Goal: Task Accomplishment & Management: Use online tool/utility

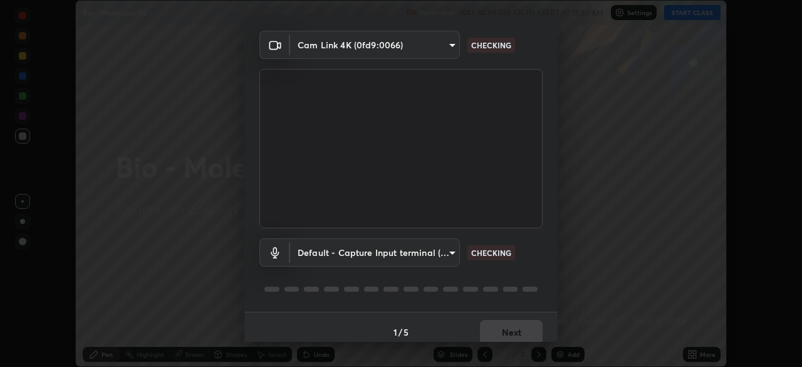
scroll to position [44, 0]
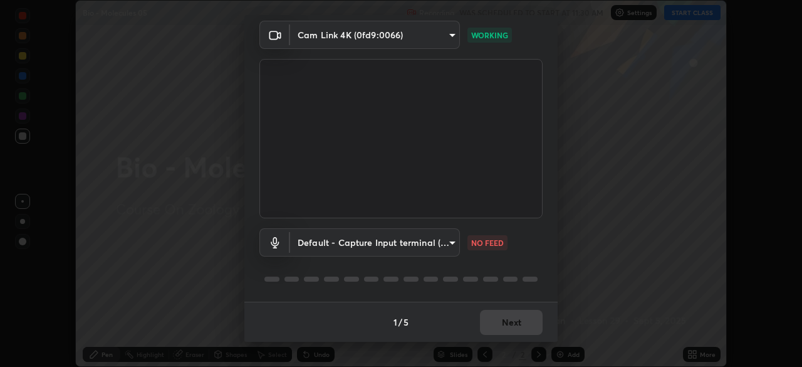
click at [451, 240] on body "Erase all Bio - Molecules 05 Recording WAS SCHEDULED TO START AT 11:30 AM Setti…" at bounding box center [401, 183] width 802 height 367
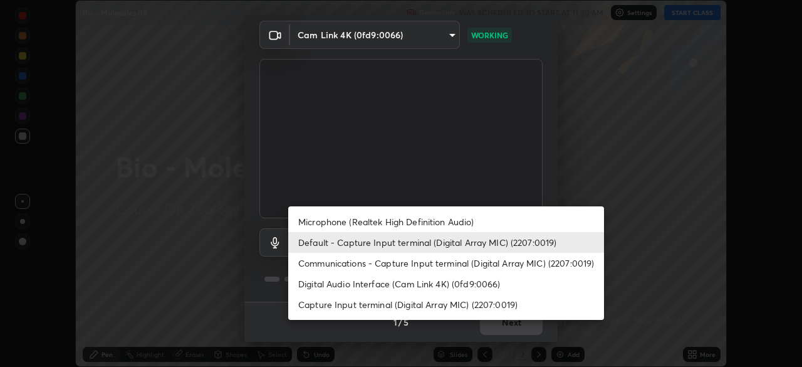
click at [439, 267] on li "Communications - Capture Input terminal (Digital Array MIC) (2207:0019)" at bounding box center [446, 263] width 316 height 21
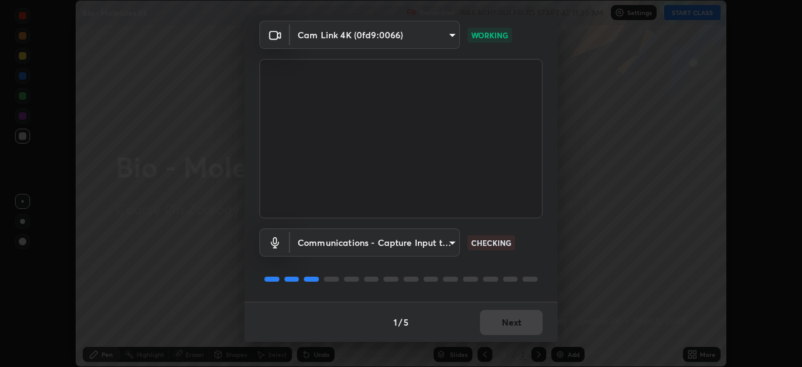
click at [452, 241] on body "Erase all Bio - Molecules 05 Recording WAS SCHEDULED TO START AT 11:30 AM Setti…" at bounding box center [401, 183] width 802 height 367
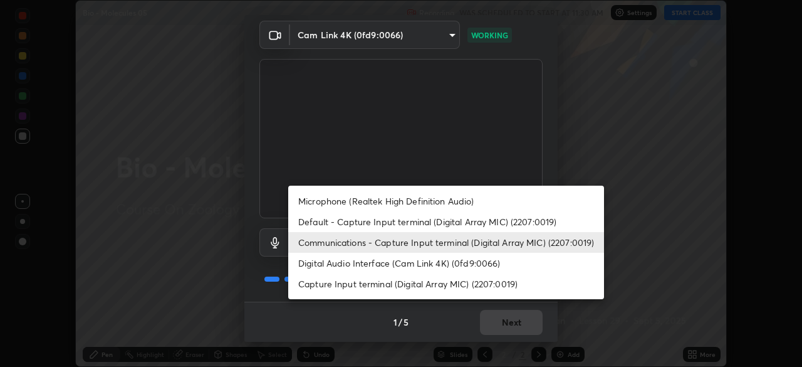
click at [450, 227] on li "Default - Capture Input terminal (Digital Array MIC) (2207:0019)" at bounding box center [446, 221] width 316 height 21
type input "default"
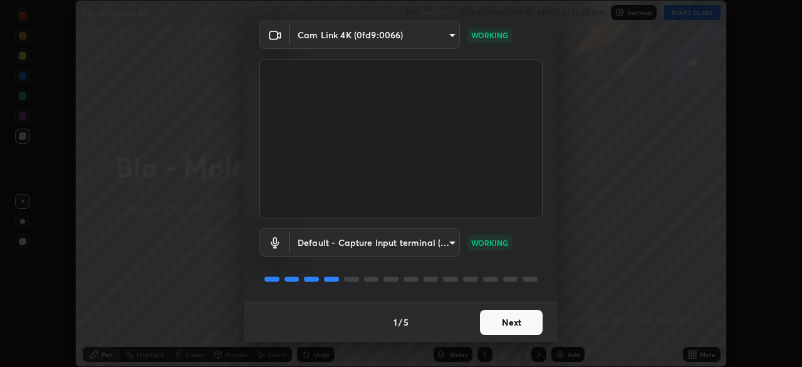
click at [509, 321] on button "Next" at bounding box center [511, 322] width 63 height 25
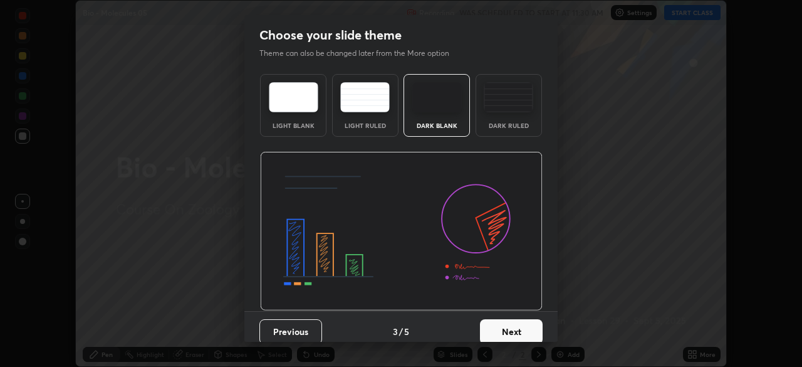
click at [511, 316] on div "Previous 3 / 5 Next" at bounding box center [400, 331] width 313 height 40
click at [508, 330] on button "Next" at bounding box center [511, 331] width 63 height 25
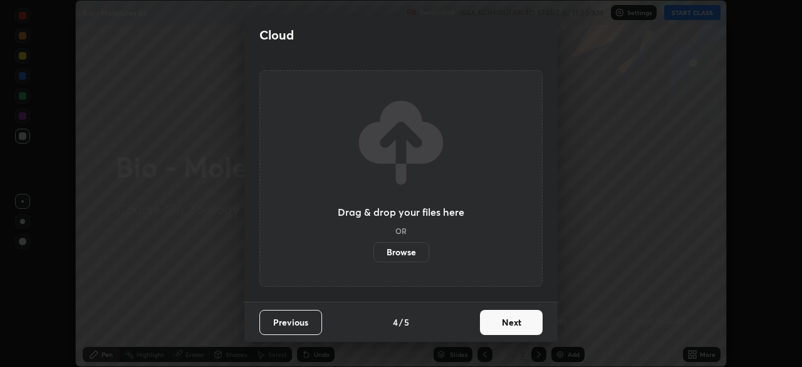
click at [499, 323] on button "Next" at bounding box center [511, 322] width 63 height 25
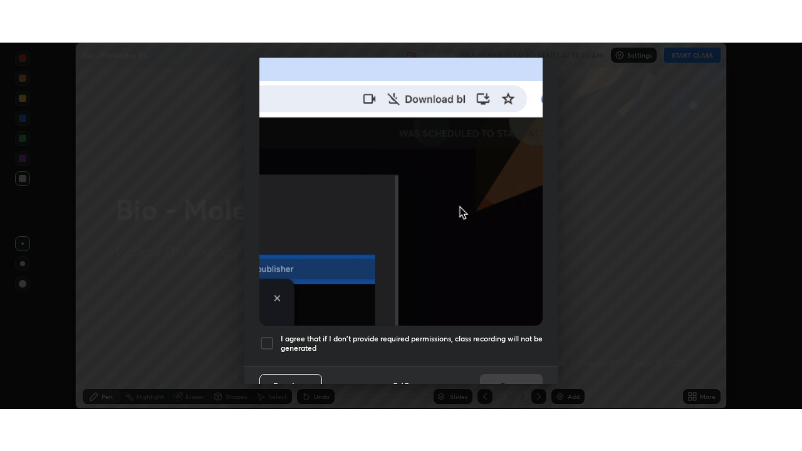
scroll to position [300, 0]
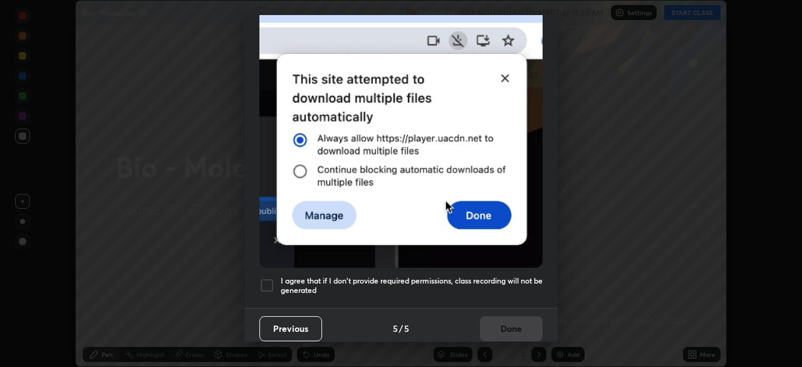
click at [266, 281] on div at bounding box center [266, 285] width 15 height 15
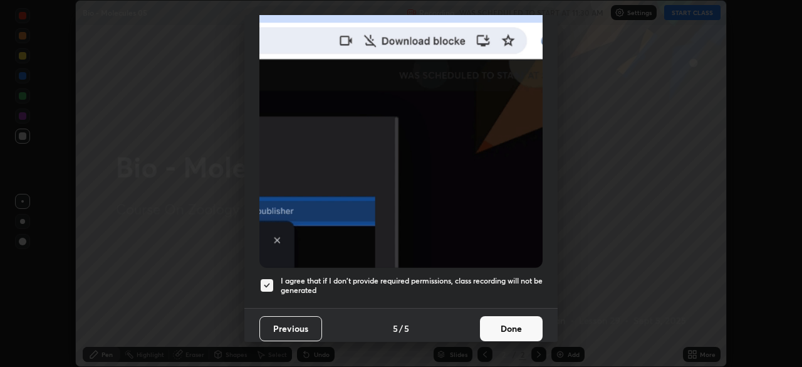
click at [518, 317] on button "Done" at bounding box center [511, 328] width 63 height 25
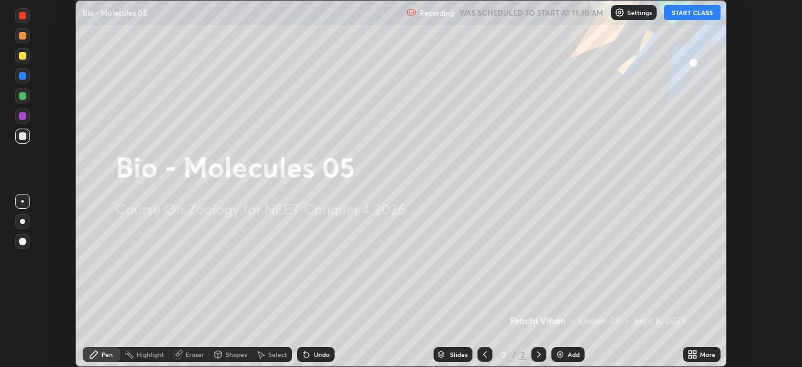
click at [699, 10] on button "START CLASS" at bounding box center [692, 12] width 56 height 15
click at [566, 350] on div "Add" at bounding box center [567, 354] width 33 height 15
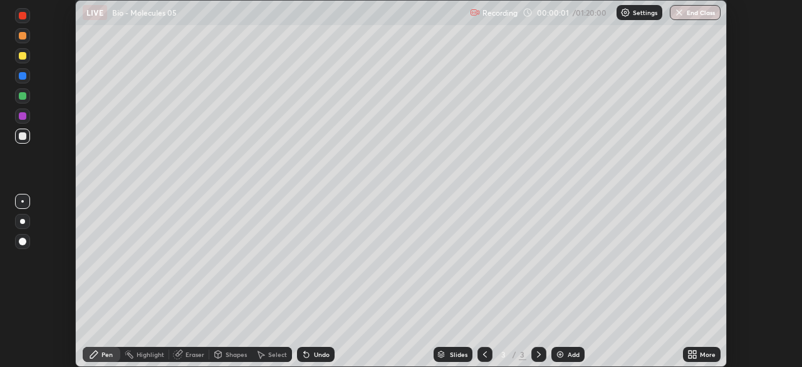
click at [696, 347] on div "More" at bounding box center [702, 354] width 38 height 15
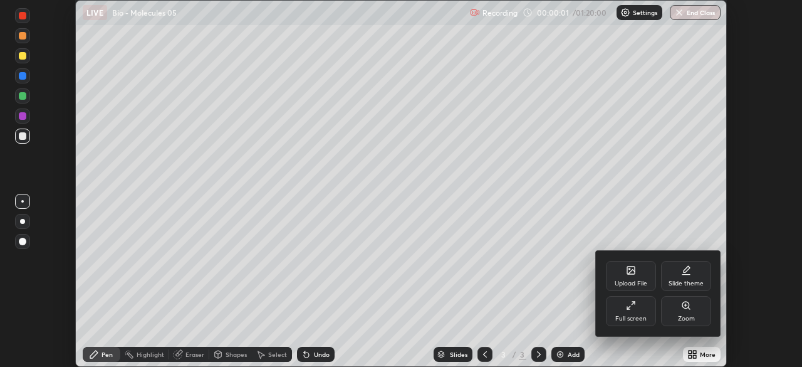
click at [631, 315] on div "Full screen" at bounding box center [630, 318] width 31 height 6
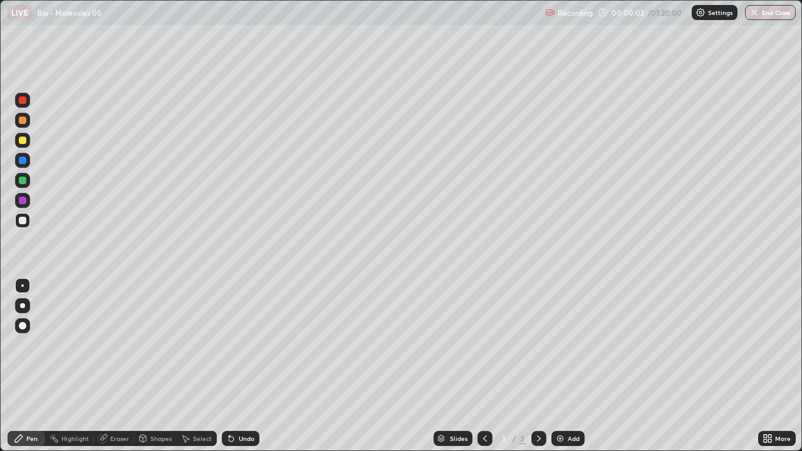
scroll to position [451, 802]
click at [29, 307] on div at bounding box center [22, 305] width 15 height 15
click at [21, 366] on icon at bounding box center [19, 439] width 10 height 10
click at [24, 307] on div at bounding box center [22, 305] width 15 height 15
click at [26, 135] on div at bounding box center [22, 140] width 15 height 15
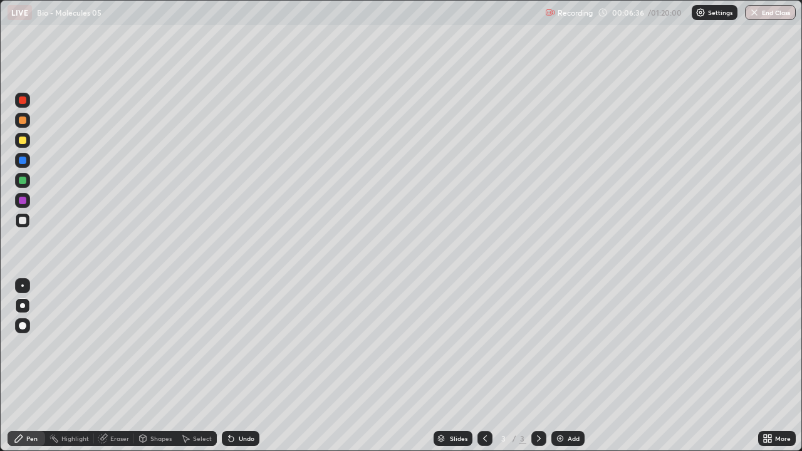
click at [26, 135] on div at bounding box center [22, 140] width 15 height 15
click at [236, 366] on div "Undo" at bounding box center [241, 438] width 38 height 15
click at [20, 223] on div at bounding box center [23, 221] width 8 height 8
click at [24, 224] on div at bounding box center [23, 221] width 8 height 8
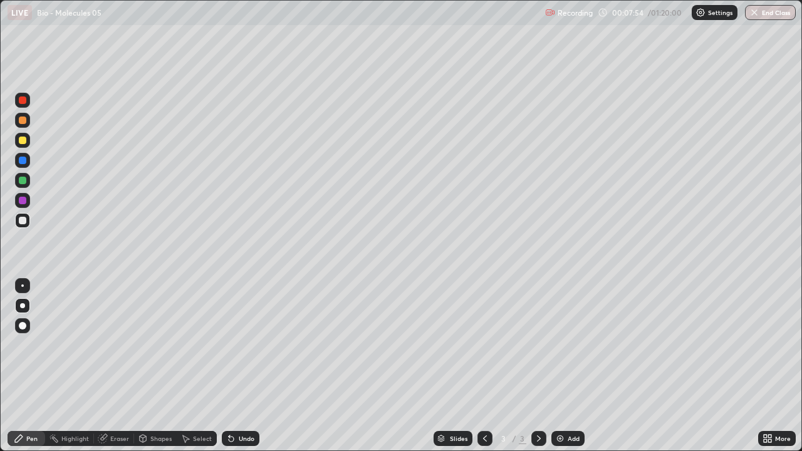
click at [24, 366] on icon at bounding box center [19, 439] width 10 height 10
click at [24, 221] on div at bounding box center [23, 221] width 8 height 8
click at [23, 201] on div at bounding box center [23, 201] width 8 height 8
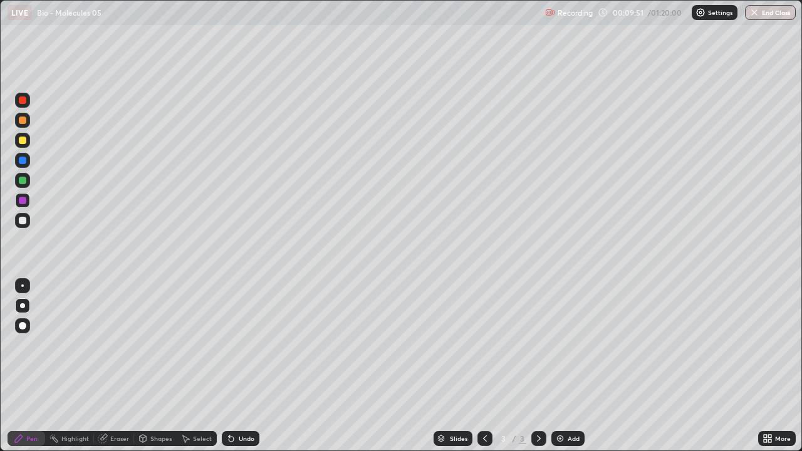
click at [558, 366] on img at bounding box center [560, 439] width 10 height 10
click at [27, 221] on div at bounding box center [22, 220] width 15 height 15
click at [240, 366] on div "Undo" at bounding box center [247, 439] width 16 height 6
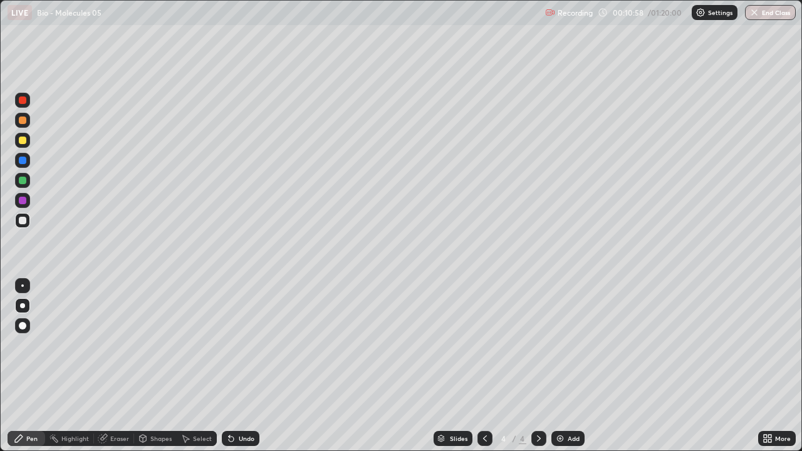
click at [28, 201] on div at bounding box center [22, 200] width 15 height 15
click at [22, 222] on div at bounding box center [23, 221] width 8 height 8
click at [21, 222] on div at bounding box center [23, 221] width 8 height 8
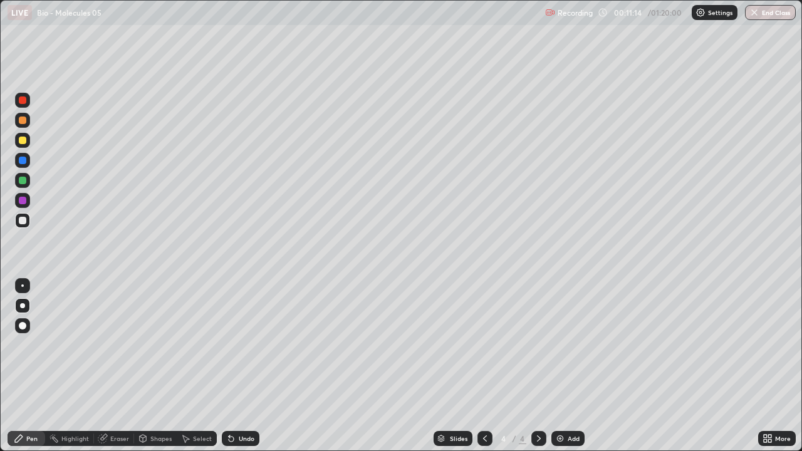
click at [23, 221] on div at bounding box center [23, 221] width 8 height 8
click at [568, 366] on div "Add" at bounding box center [574, 439] width 12 height 6
click at [26, 200] on div at bounding box center [23, 201] width 8 height 8
click at [23, 221] on div at bounding box center [23, 221] width 8 height 8
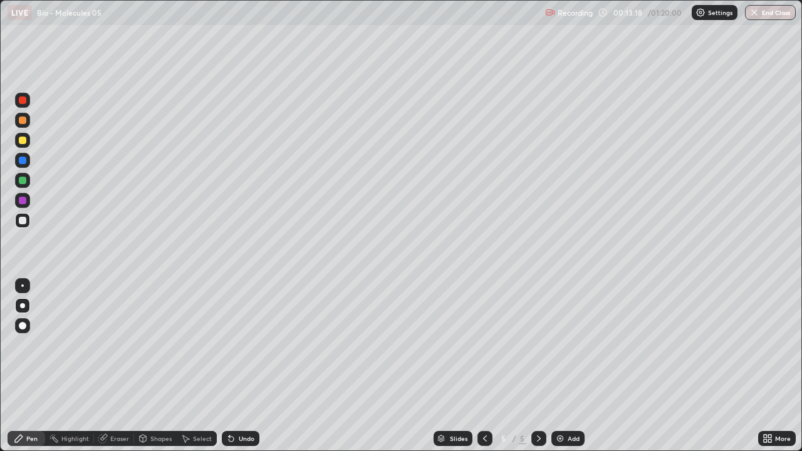
click at [28, 219] on div at bounding box center [22, 220] width 15 height 15
click at [26, 202] on div at bounding box center [23, 201] width 8 height 8
click at [565, 366] on div "Add" at bounding box center [567, 438] width 33 height 15
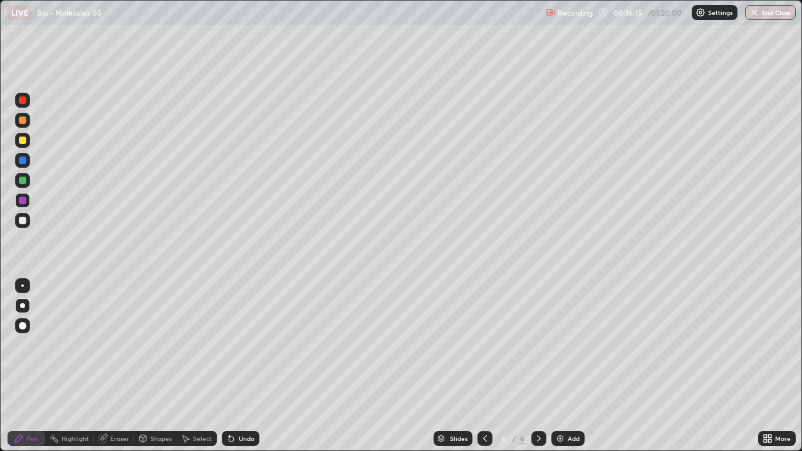
click at [23, 180] on div at bounding box center [23, 181] width 8 height 8
click at [26, 177] on div at bounding box center [22, 180] width 15 height 15
click at [21, 219] on div at bounding box center [23, 221] width 8 height 8
click at [20, 198] on div at bounding box center [23, 201] width 8 height 8
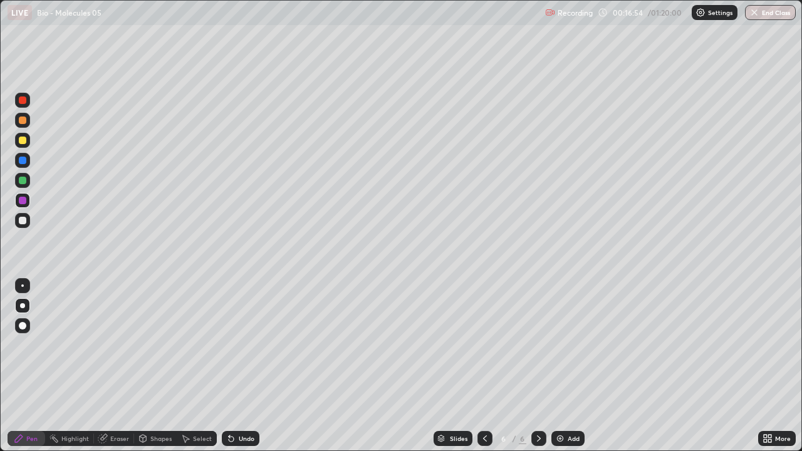
click at [24, 199] on div at bounding box center [23, 201] width 8 height 8
click at [23, 221] on div at bounding box center [23, 221] width 8 height 8
click at [29, 221] on div at bounding box center [22, 220] width 15 height 15
click at [25, 222] on div at bounding box center [23, 221] width 8 height 8
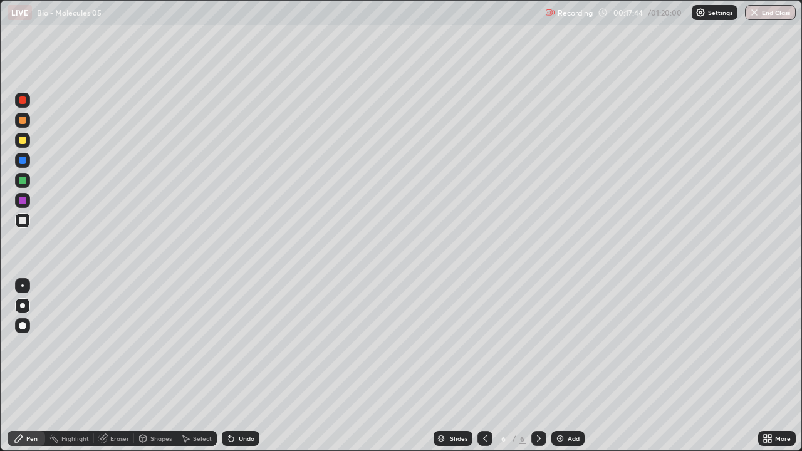
click at [21, 179] on div at bounding box center [23, 181] width 8 height 8
click at [24, 179] on div at bounding box center [23, 181] width 8 height 8
click at [29, 225] on div at bounding box center [22, 220] width 15 height 15
click at [23, 221] on div at bounding box center [23, 221] width 8 height 8
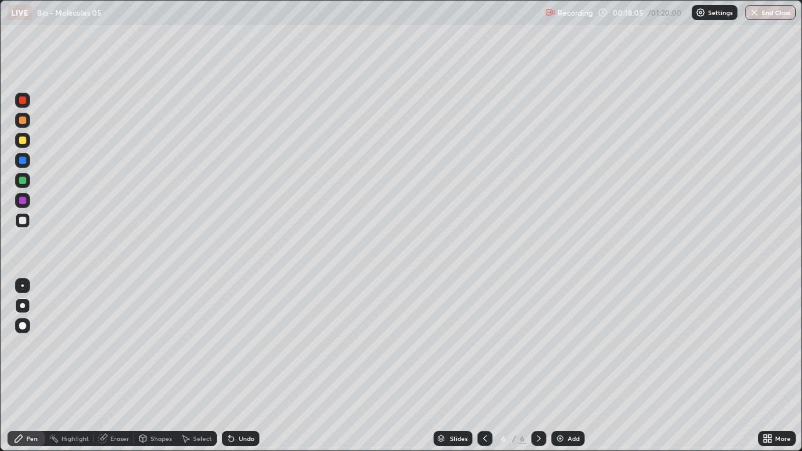
click at [23, 221] on div at bounding box center [23, 221] width 8 height 8
click at [24, 219] on div at bounding box center [23, 221] width 8 height 8
click at [25, 201] on div at bounding box center [23, 201] width 8 height 8
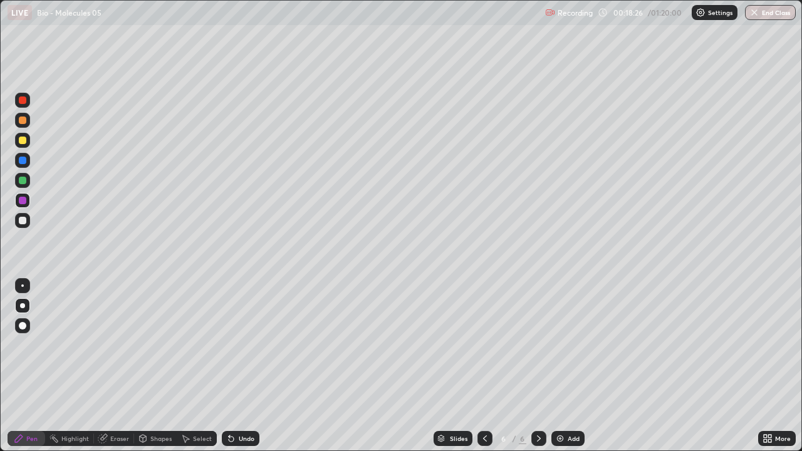
click at [20, 201] on div at bounding box center [23, 201] width 8 height 8
click at [26, 183] on div at bounding box center [22, 180] width 15 height 15
click at [23, 180] on div at bounding box center [23, 181] width 8 height 8
click at [22, 221] on div at bounding box center [23, 221] width 8 height 8
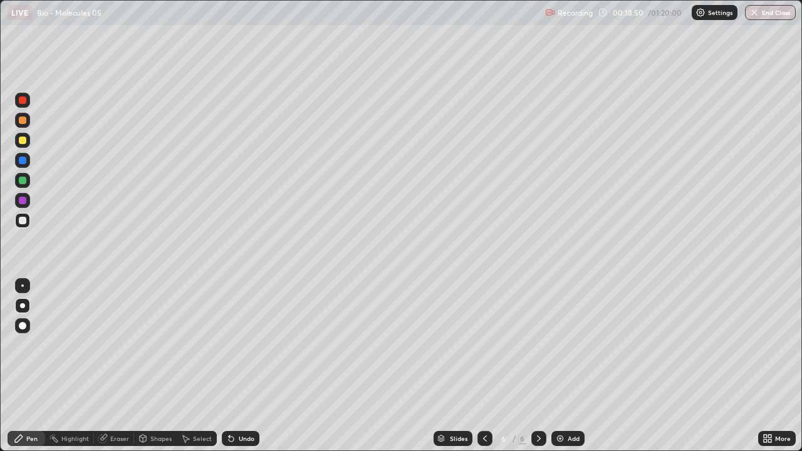
click at [20, 220] on div at bounding box center [23, 221] width 8 height 8
click at [561, 366] on img at bounding box center [560, 439] width 10 height 10
click at [24, 366] on div "Pen" at bounding box center [27, 438] width 38 height 15
click at [26, 143] on div at bounding box center [22, 140] width 15 height 15
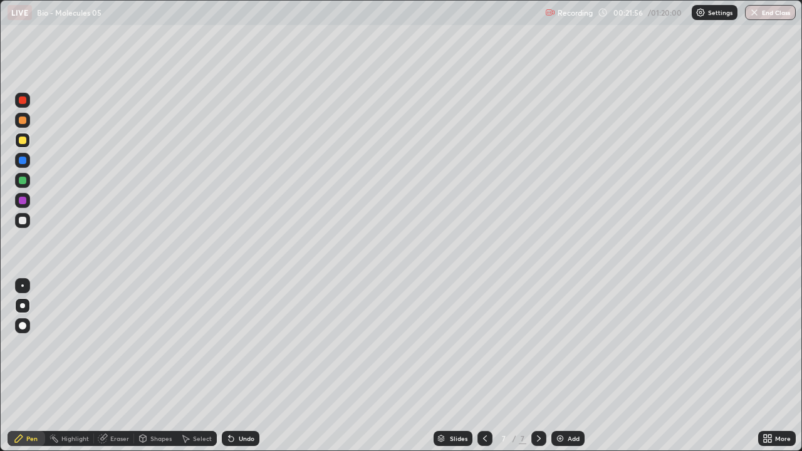
click at [244, 366] on div "Undo" at bounding box center [241, 438] width 38 height 15
click at [242, 366] on div "Undo" at bounding box center [241, 438] width 38 height 15
click at [27, 222] on div at bounding box center [22, 220] width 15 height 15
click at [21, 181] on div at bounding box center [23, 181] width 8 height 8
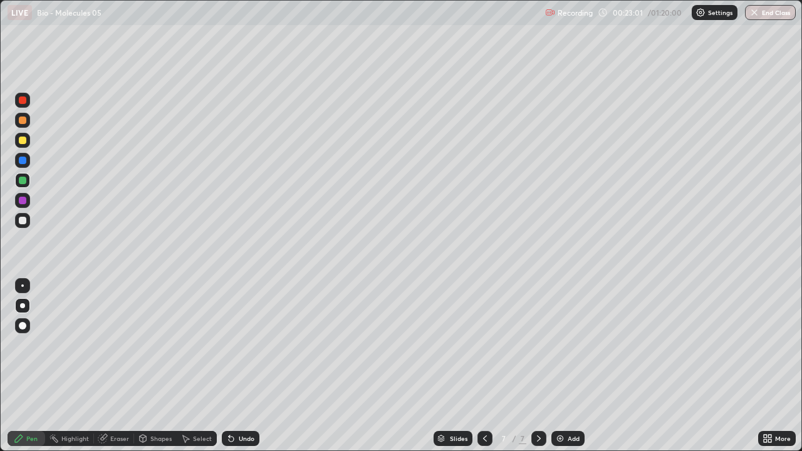
click at [25, 181] on div at bounding box center [23, 181] width 8 height 8
click at [23, 220] on div at bounding box center [23, 221] width 8 height 8
click at [190, 366] on div "Select" at bounding box center [197, 438] width 40 height 15
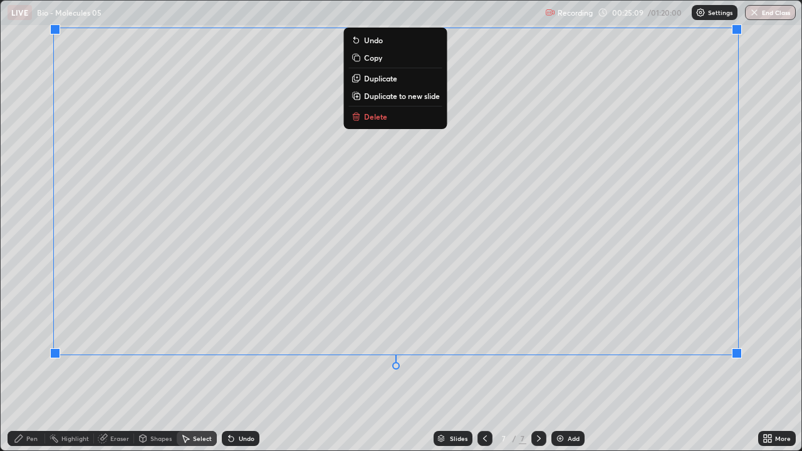
click at [595, 366] on div "0 ° Undo Copy Duplicate Duplicate to new slide Delete" at bounding box center [401, 226] width 801 height 450
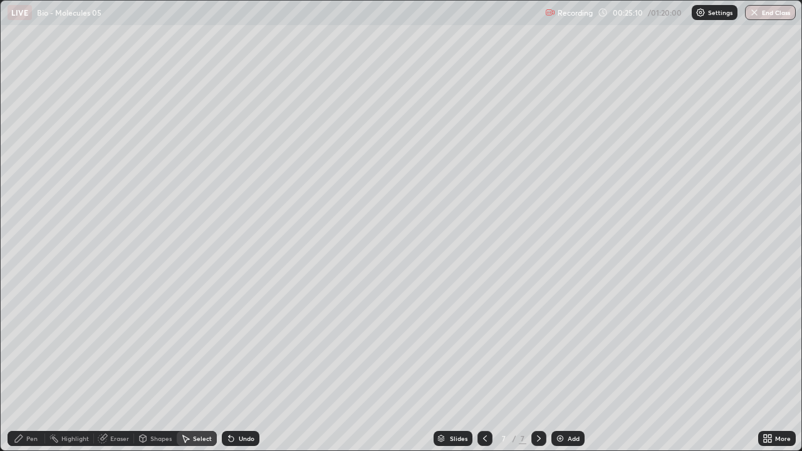
click at [29, 366] on div "Pen" at bounding box center [31, 439] width 11 height 6
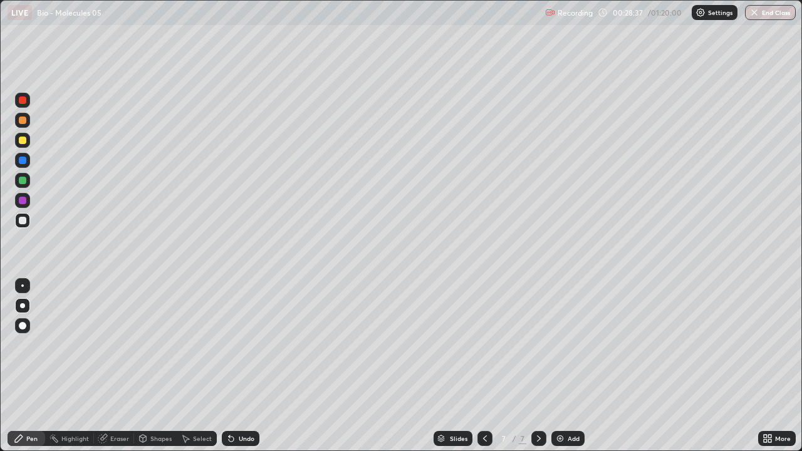
click at [557, 366] on img at bounding box center [560, 439] width 10 height 10
click at [483, 366] on icon at bounding box center [485, 439] width 10 height 10
click at [570, 366] on div "Add" at bounding box center [574, 439] width 12 height 6
click at [489, 366] on div at bounding box center [484, 438] width 15 height 15
click at [542, 366] on div at bounding box center [538, 438] width 15 height 25
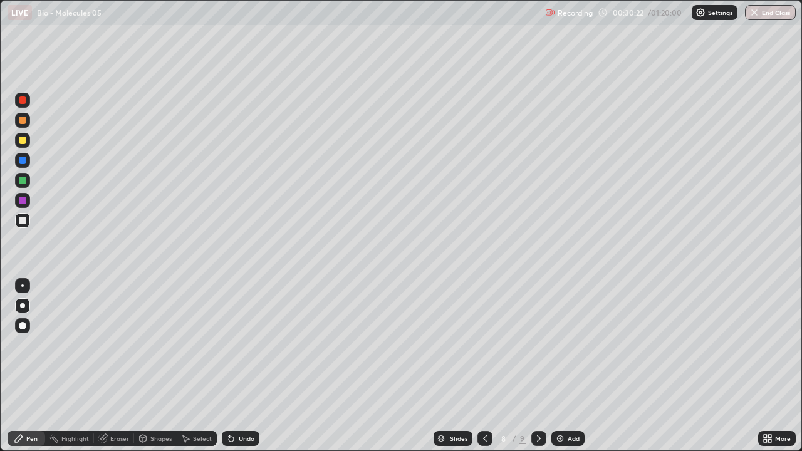
click at [23, 366] on icon at bounding box center [19, 439] width 10 height 10
click at [29, 140] on div at bounding box center [22, 140] width 15 height 15
click at [31, 137] on div at bounding box center [23, 140] width 20 height 20
click at [26, 220] on div at bounding box center [22, 220] width 15 height 15
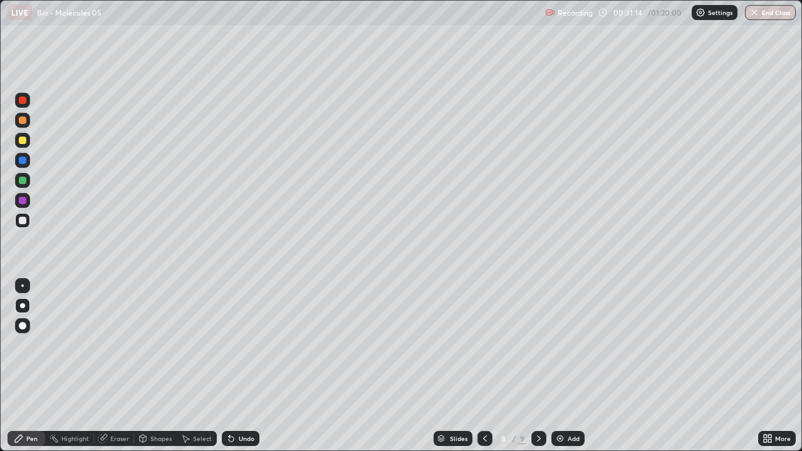
click at [230, 366] on icon at bounding box center [231, 439] width 5 height 5
click at [234, 366] on icon at bounding box center [231, 439] width 10 height 10
click at [25, 203] on div at bounding box center [23, 201] width 8 height 8
click at [244, 366] on div "Undo" at bounding box center [241, 438] width 38 height 15
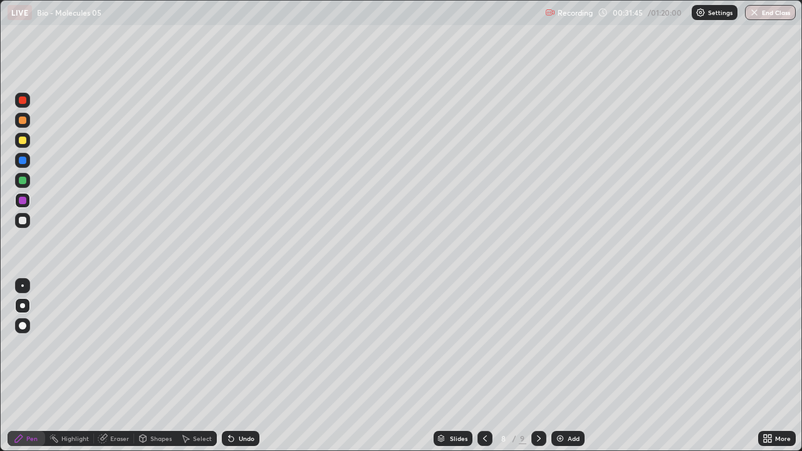
click at [244, 366] on div "Undo" at bounding box center [247, 439] width 16 height 6
click at [23, 178] on div at bounding box center [23, 181] width 8 height 8
click at [319, 366] on div "Slides 8 / 9 Add" at bounding box center [508, 438] width 499 height 25
click at [24, 223] on div at bounding box center [23, 221] width 8 height 8
click at [28, 221] on div at bounding box center [22, 220] width 15 height 15
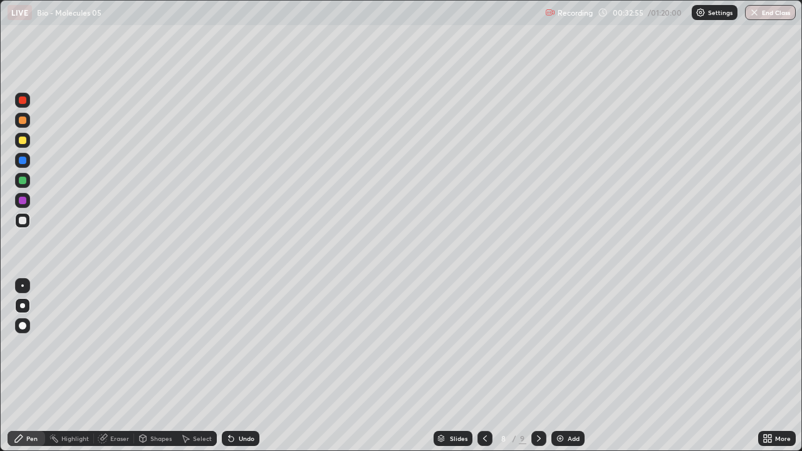
click at [28, 221] on div at bounding box center [22, 220] width 15 height 15
click at [538, 366] on icon at bounding box center [539, 439] width 4 height 6
click at [26, 138] on div at bounding box center [23, 141] width 8 height 8
click at [25, 140] on div at bounding box center [23, 141] width 8 height 8
click at [22, 222] on div at bounding box center [23, 221] width 8 height 8
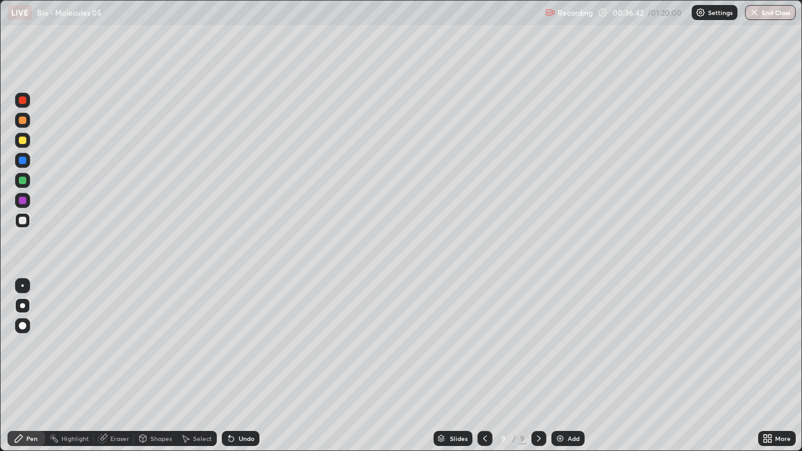
click at [22, 222] on div at bounding box center [23, 221] width 8 height 8
click at [25, 187] on div at bounding box center [22, 180] width 15 height 15
click at [25, 180] on div at bounding box center [23, 181] width 8 height 8
click at [21, 222] on div at bounding box center [23, 221] width 8 height 8
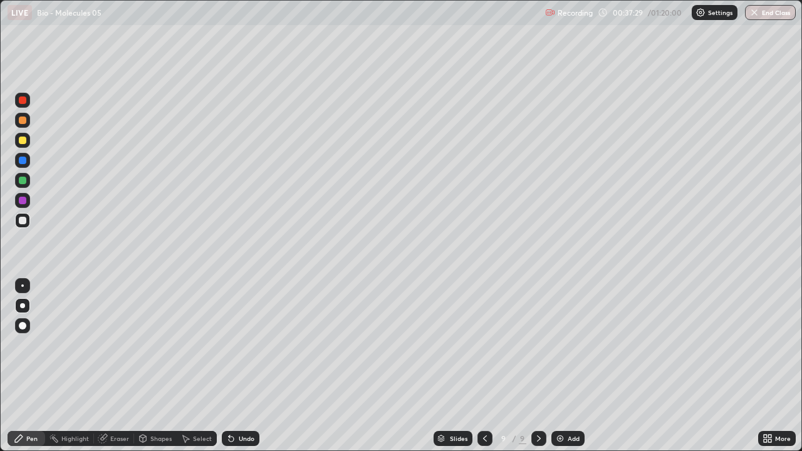
click at [20, 217] on div at bounding box center [23, 221] width 8 height 8
click at [196, 366] on div "Select" at bounding box center [202, 439] width 19 height 6
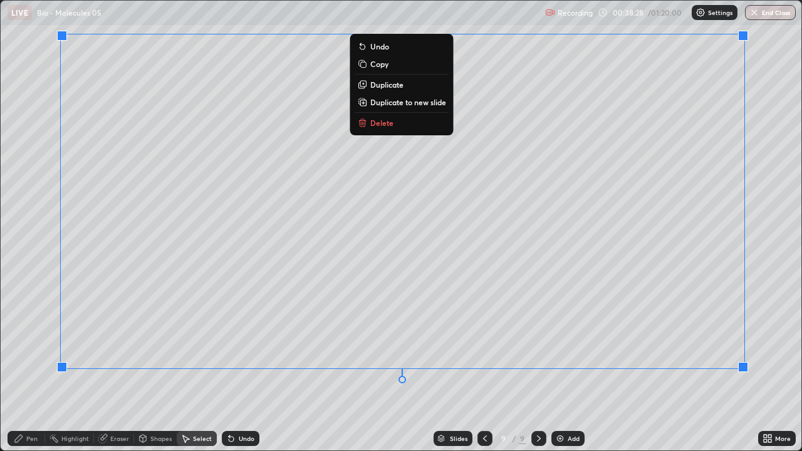
click at [674, 366] on div "0 ° Undo Copy Duplicate Duplicate to new slide Delete" at bounding box center [401, 226] width 801 height 450
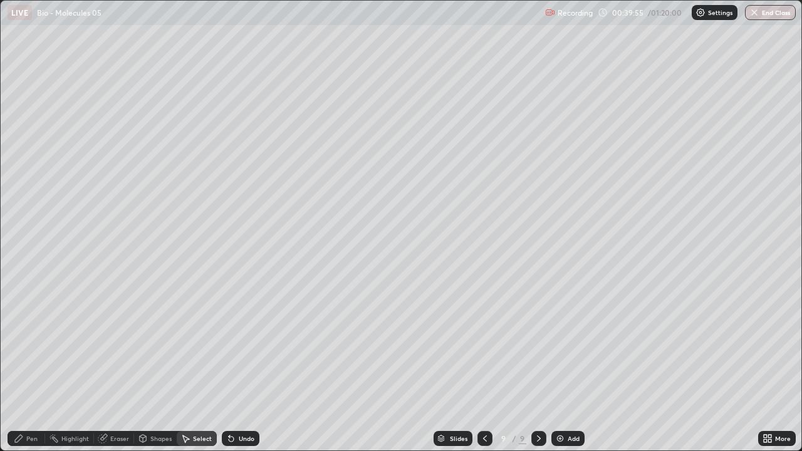
click at [568, 366] on div "Add" at bounding box center [574, 439] width 12 height 6
click at [24, 366] on div "Pen" at bounding box center [27, 438] width 38 height 15
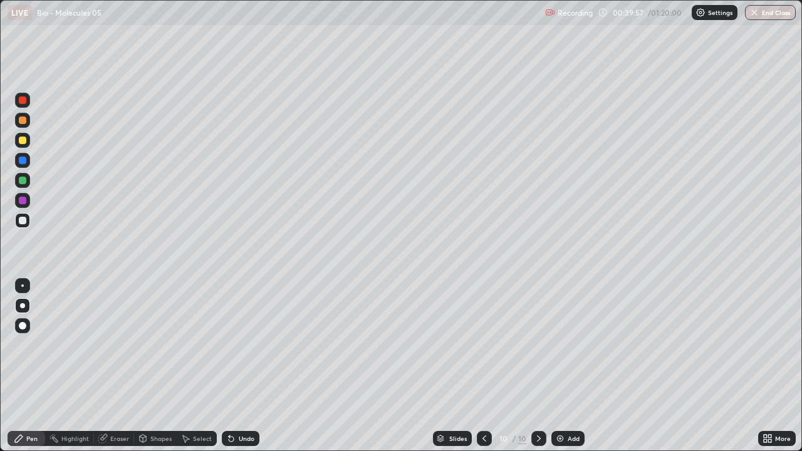
click at [24, 220] on div at bounding box center [23, 221] width 8 height 8
click at [242, 366] on div "Undo" at bounding box center [247, 439] width 16 height 6
click at [566, 366] on div "Add" at bounding box center [567, 438] width 33 height 15
click at [22, 366] on icon at bounding box center [19, 439] width 10 height 10
click at [26, 154] on div at bounding box center [22, 160] width 15 height 15
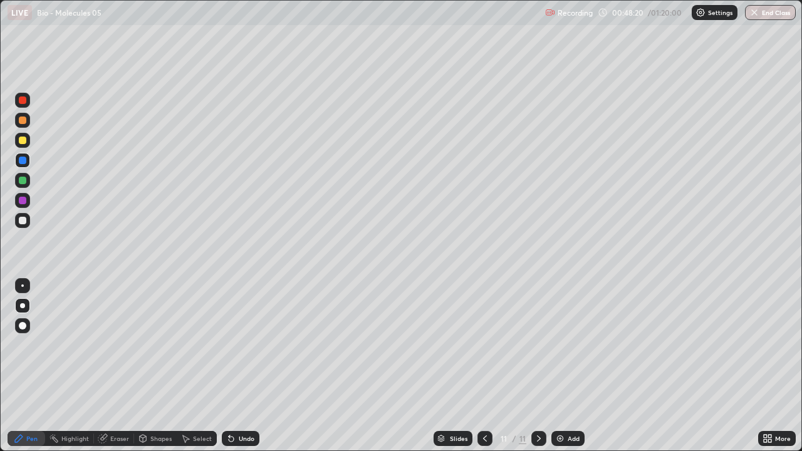
click at [28, 160] on div at bounding box center [22, 160] width 15 height 15
click at [23, 222] on div at bounding box center [23, 221] width 8 height 8
click at [189, 366] on icon at bounding box center [185, 439] width 10 height 10
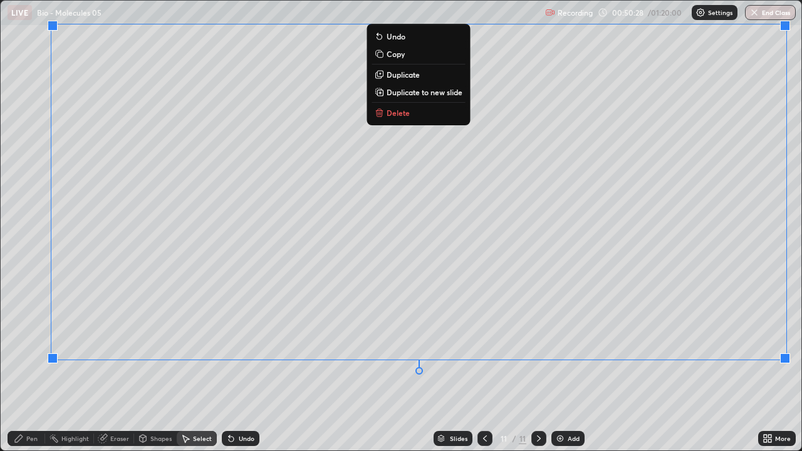
click at [625, 366] on div "0 ° Undo Copy Duplicate Duplicate to new slide Delete" at bounding box center [401, 226] width 801 height 450
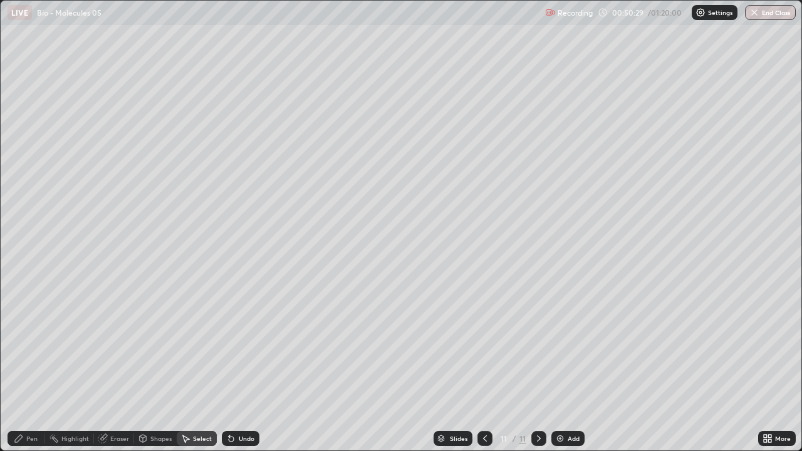
click at [34, 366] on div "Pen" at bounding box center [27, 438] width 38 height 15
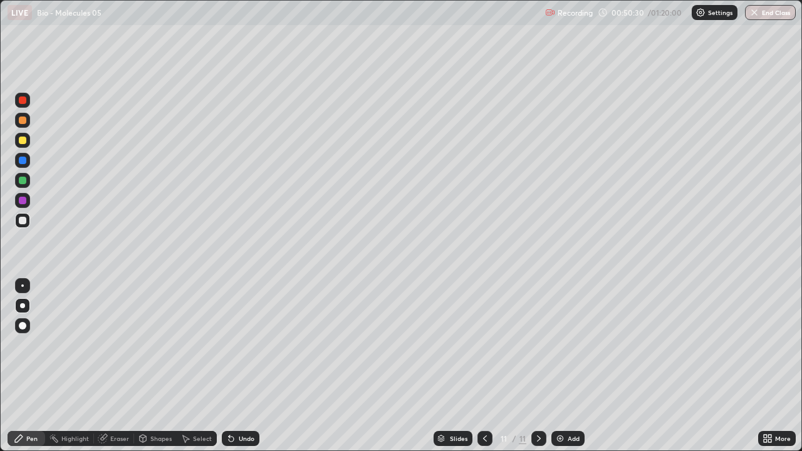
click at [25, 221] on div at bounding box center [23, 221] width 8 height 8
click at [565, 366] on div "Add" at bounding box center [567, 438] width 33 height 15
click at [26, 366] on div "Pen" at bounding box center [27, 438] width 38 height 15
click at [22, 223] on div at bounding box center [23, 221] width 8 height 8
click at [24, 205] on div at bounding box center [22, 200] width 15 height 15
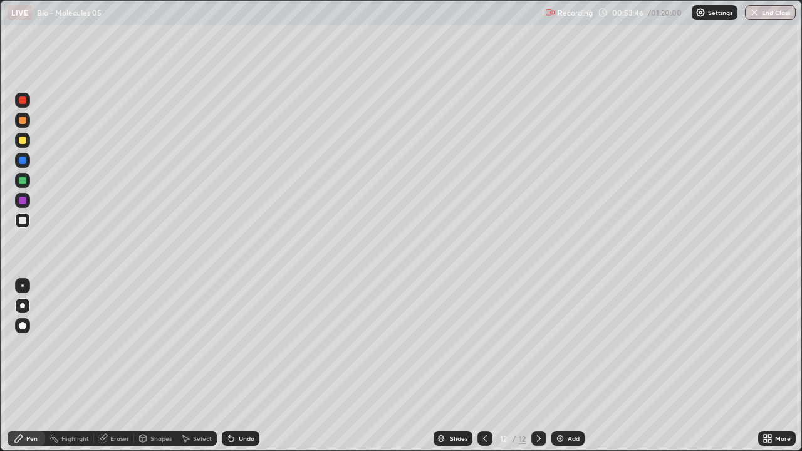
click at [24, 205] on div at bounding box center [22, 200] width 15 height 15
click at [23, 221] on div at bounding box center [23, 221] width 8 height 8
click at [24, 222] on div at bounding box center [23, 221] width 8 height 8
click at [24, 185] on div at bounding box center [22, 180] width 15 height 15
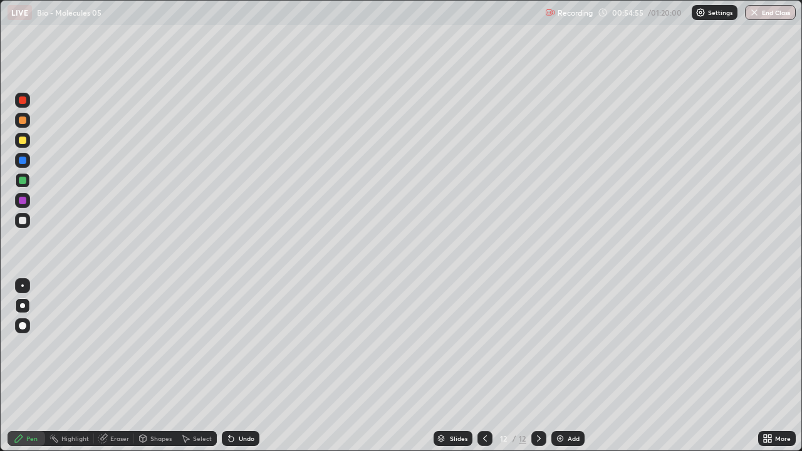
click at [24, 185] on div at bounding box center [22, 180] width 15 height 15
click at [571, 366] on div "Add" at bounding box center [574, 439] width 12 height 6
click at [22, 366] on icon at bounding box center [19, 439] width 10 height 10
click at [26, 141] on div at bounding box center [22, 140] width 15 height 15
click at [28, 221] on div at bounding box center [22, 220] width 15 height 15
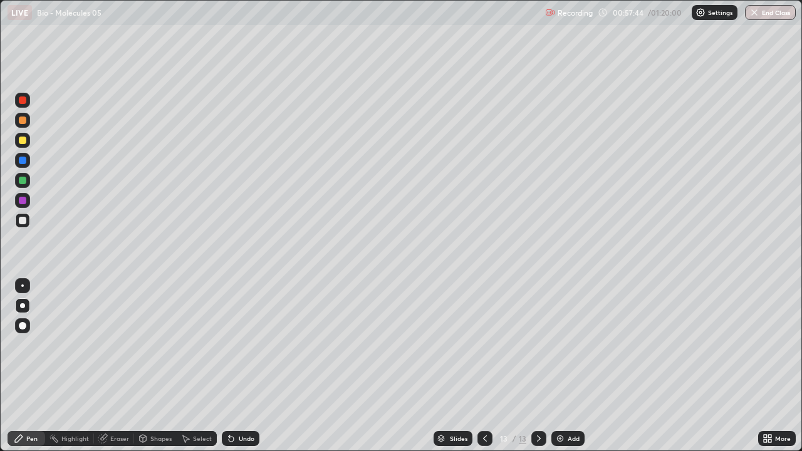
click at [28, 221] on div at bounding box center [22, 220] width 15 height 15
click at [239, 366] on div "Undo" at bounding box center [247, 439] width 16 height 6
click at [235, 366] on div "Undo" at bounding box center [241, 438] width 38 height 15
click at [233, 366] on icon at bounding box center [231, 439] width 10 height 10
click at [23, 143] on div at bounding box center [23, 141] width 8 height 8
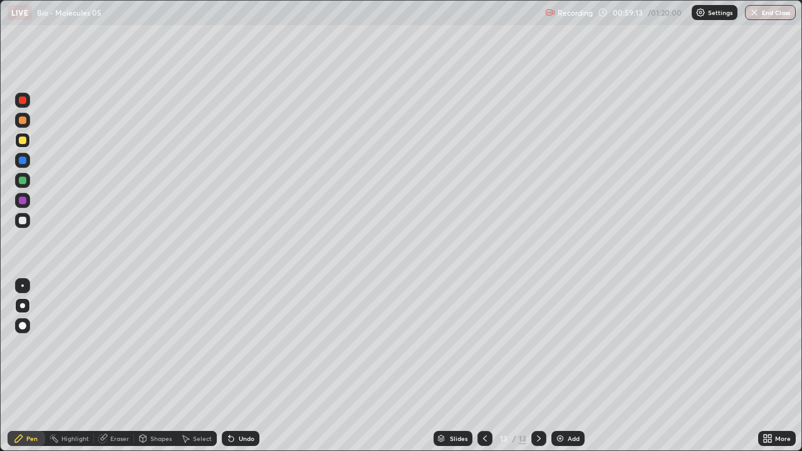
click at [23, 226] on div at bounding box center [22, 220] width 15 height 15
click at [561, 366] on img at bounding box center [560, 439] width 10 height 10
click at [23, 366] on icon at bounding box center [19, 439] width 10 height 10
click at [23, 142] on div at bounding box center [23, 141] width 8 height 8
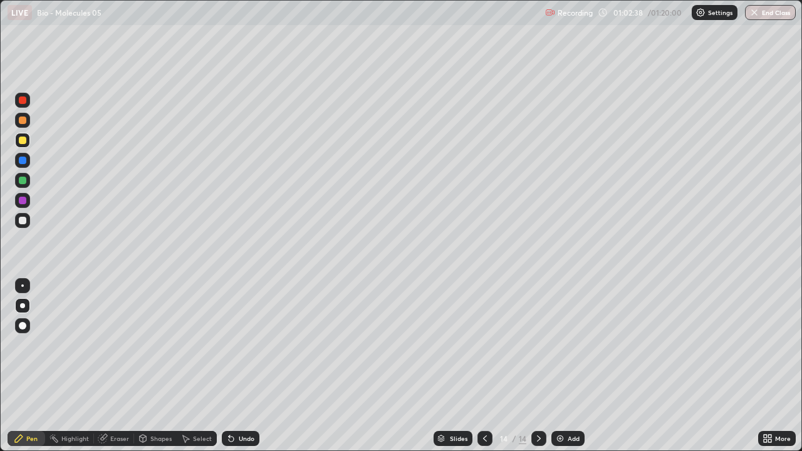
click at [29, 222] on div at bounding box center [22, 220] width 15 height 15
click at [25, 223] on div at bounding box center [23, 221] width 8 height 8
click at [571, 366] on div "Add" at bounding box center [574, 439] width 12 height 6
click at [21, 366] on icon at bounding box center [19, 439] width 8 height 8
click at [23, 138] on div at bounding box center [23, 141] width 8 height 8
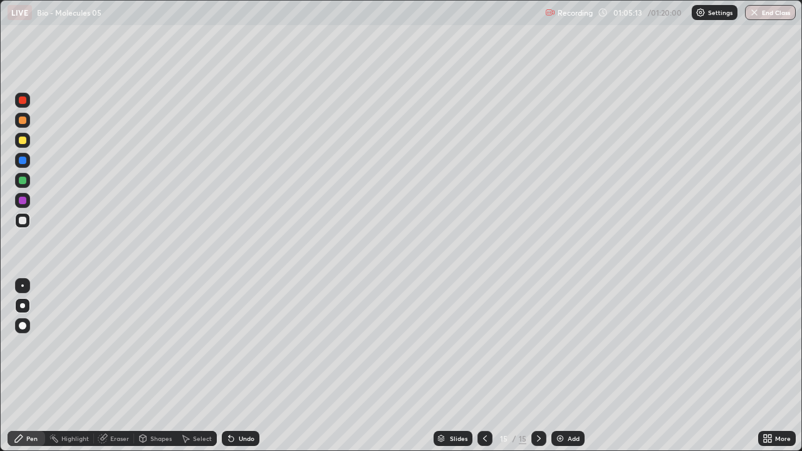
click at [23, 138] on div at bounding box center [23, 141] width 8 height 8
click at [23, 201] on div at bounding box center [23, 201] width 8 height 8
click at [28, 198] on div at bounding box center [22, 200] width 15 height 15
click at [26, 224] on div at bounding box center [22, 220] width 15 height 15
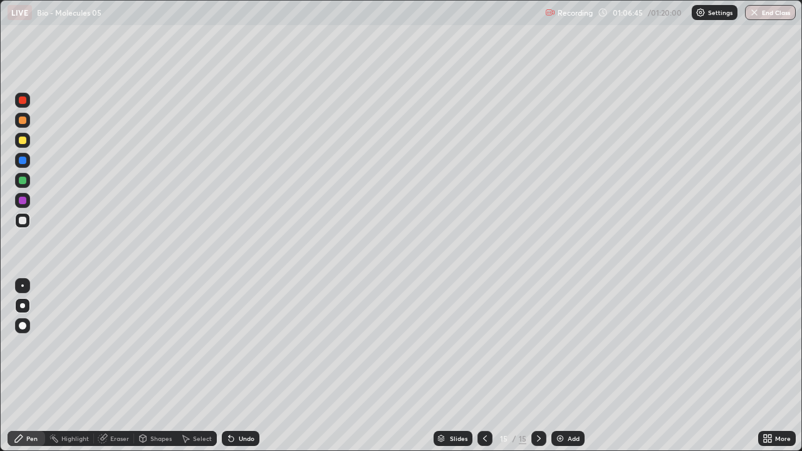
click at [26, 224] on div at bounding box center [22, 220] width 15 height 15
click at [24, 200] on div at bounding box center [23, 201] width 8 height 8
click at [24, 199] on div at bounding box center [23, 201] width 8 height 8
click at [236, 366] on div "Undo" at bounding box center [241, 438] width 38 height 15
click at [23, 181] on div at bounding box center [23, 181] width 8 height 8
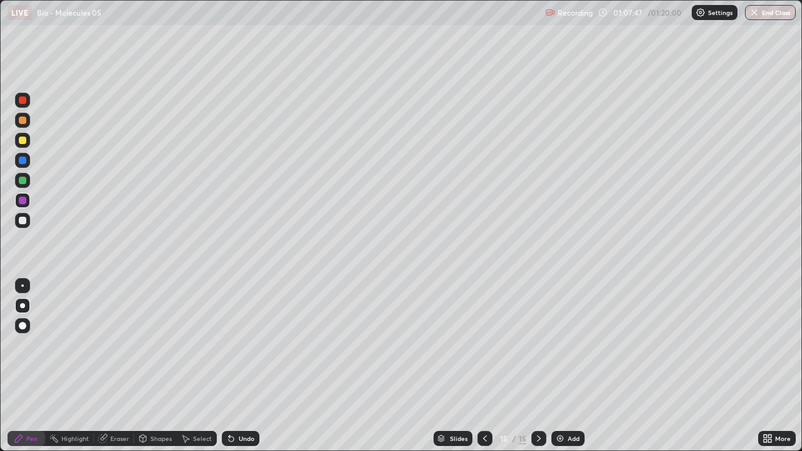
click at [23, 181] on div at bounding box center [23, 181] width 8 height 8
click at [24, 146] on div at bounding box center [22, 140] width 15 height 15
click at [25, 142] on div at bounding box center [23, 141] width 8 height 8
click at [121, 366] on div "Eraser" at bounding box center [119, 439] width 19 height 6
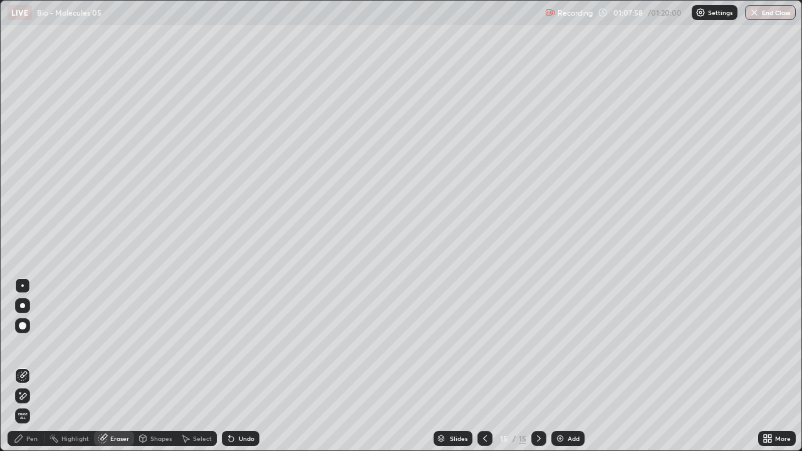
click at [25, 366] on div "Pen" at bounding box center [27, 438] width 38 height 15
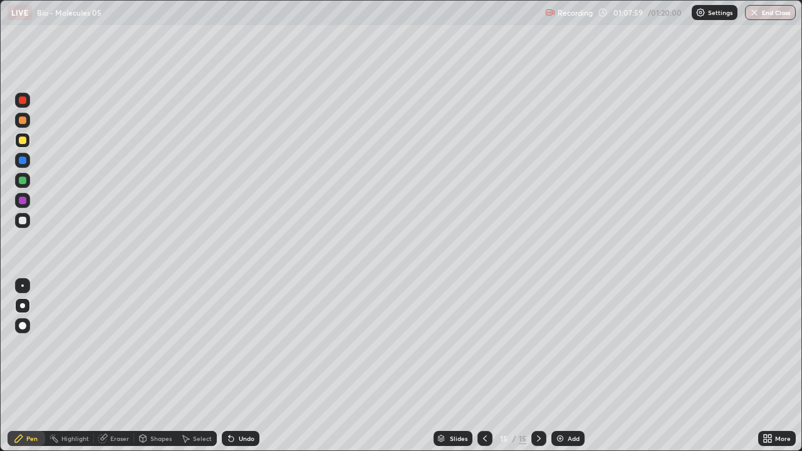
click at [24, 199] on div at bounding box center [23, 201] width 8 height 8
click at [26, 140] on div at bounding box center [23, 141] width 8 height 8
click at [28, 138] on div at bounding box center [22, 140] width 15 height 15
click at [114, 366] on div "Eraser" at bounding box center [119, 439] width 19 height 6
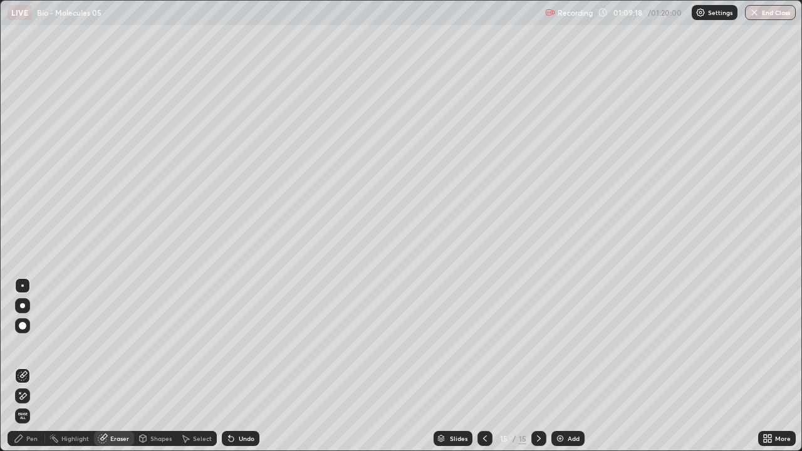
click at [24, 366] on div "Pen" at bounding box center [27, 438] width 38 height 15
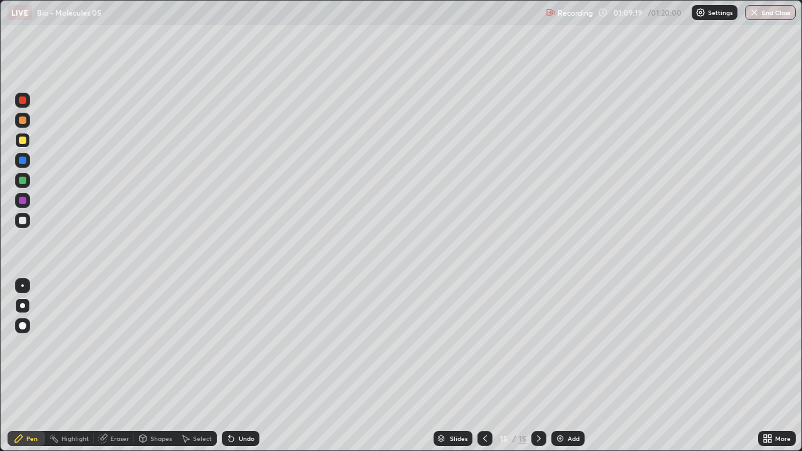
click at [24, 199] on div at bounding box center [23, 201] width 8 height 8
click at [105, 366] on icon at bounding box center [103, 439] width 10 height 10
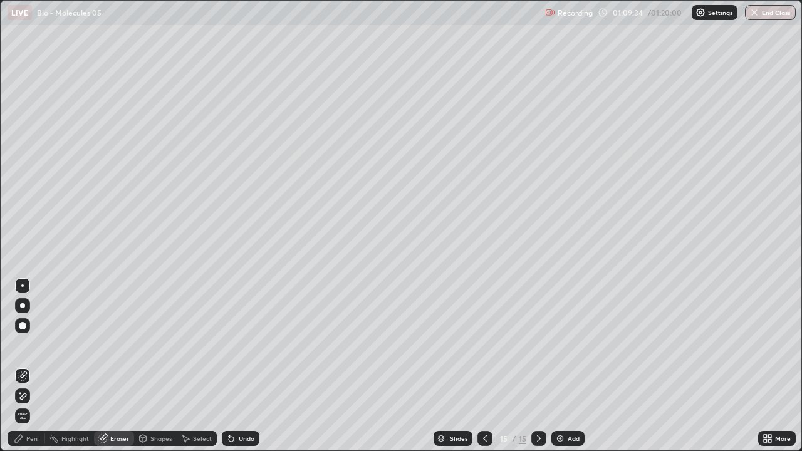
click at [24, 366] on div "Pen" at bounding box center [27, 438] width 38 height 15
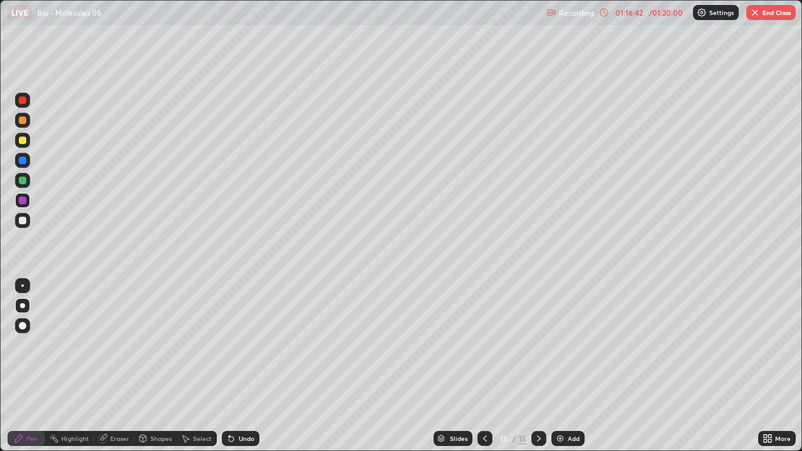
click at [774, 16] on button "End Class" at bounding box center [771, 12] width 50 height 15
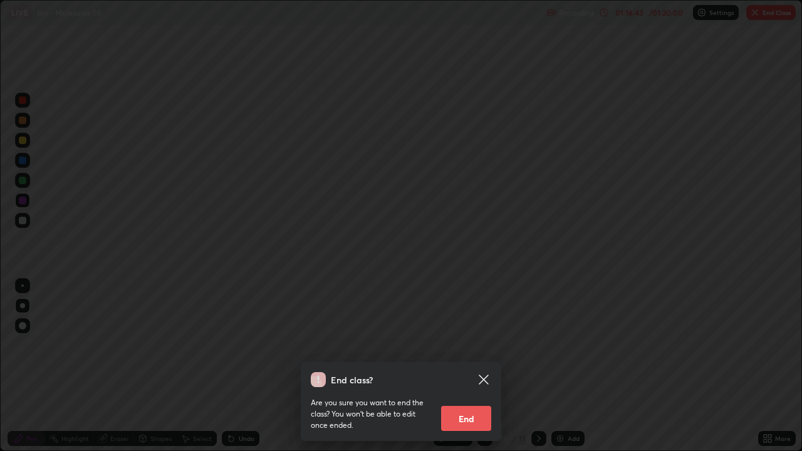
click at [466, 366] on button "End" at bounding box center [466, 418] width 50 height 25
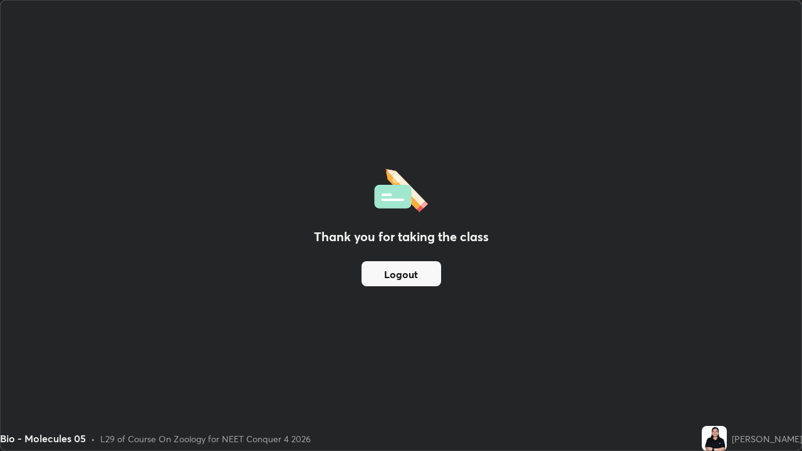
click at [409, 272] on button "Logout" at bounding box center [402, 273] width 80 height 25
